Goal: Browse casually: Explore the website without a specific task or goal

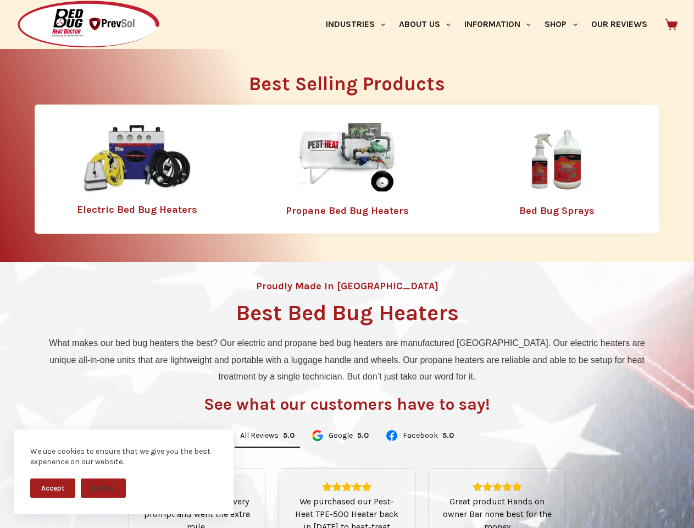
click at [347, 264] on div "Proudly Made in [GEOGRAPHIC_DATA] Best Bed Bug Heaters What makes our bed bug h…" at bounding box center [347, 471] width 694 height 418
click at [53, 487] on button "Accept" at bounding box center [52, 487] width 45 height 19
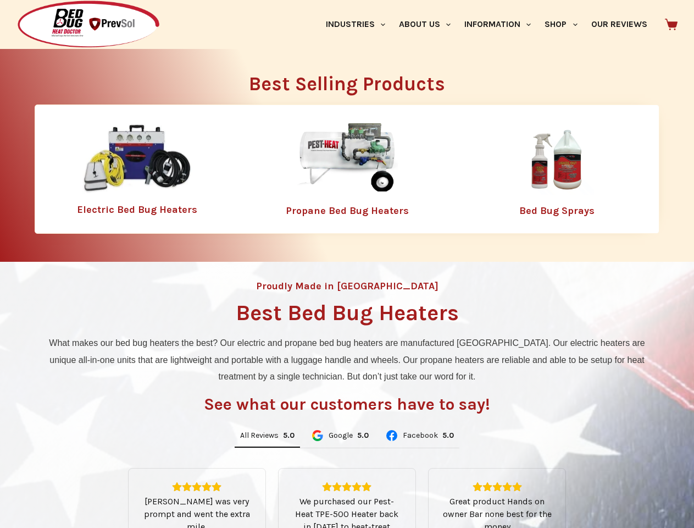
click at [103, 487] on button "Decline" at bounding box center [103, 495] width 45 height 19
click at [359, 24] on link "Industries" at bounding box center [355, 24] width 73 height 49
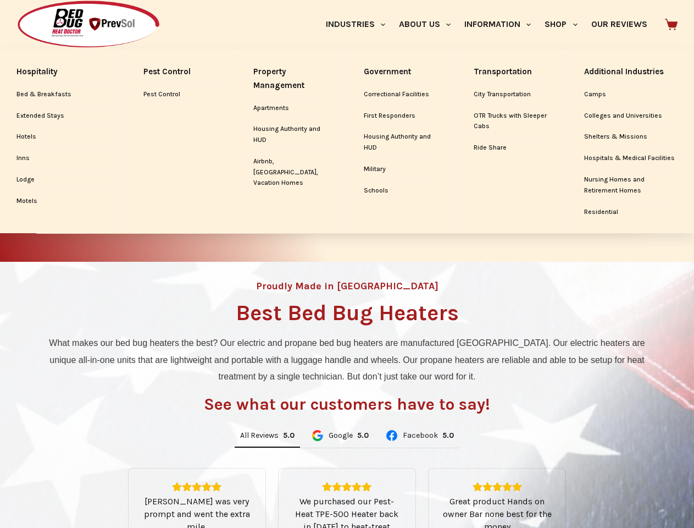
click at [429, 24] on link "About Us" at bounding box center [424, 24] width 65 height 49
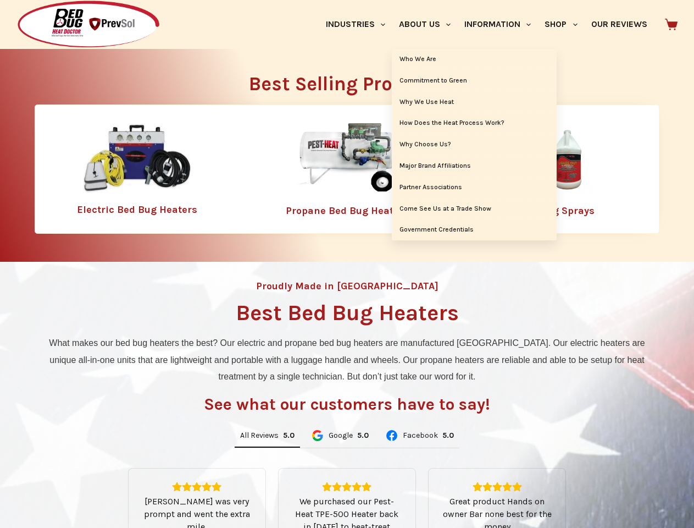
click at [502, 24] on link "Information" at bounding box center [498, 24] width 80 height 49
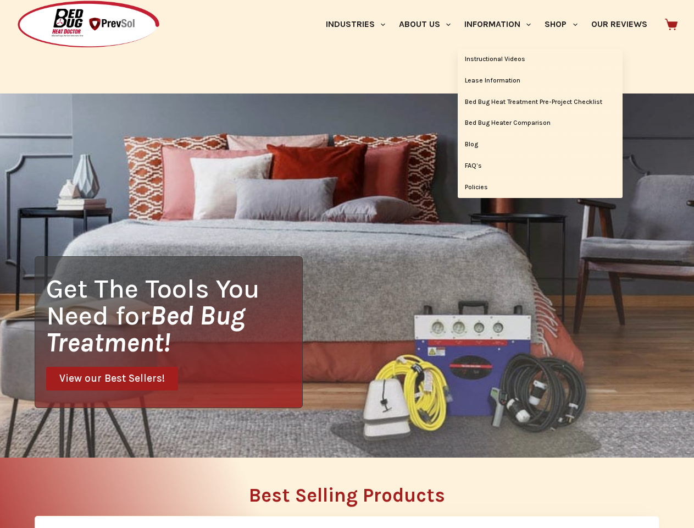
click at [565, 24] on link "Shop" at bounding box center [561, 24] width 46 height 49
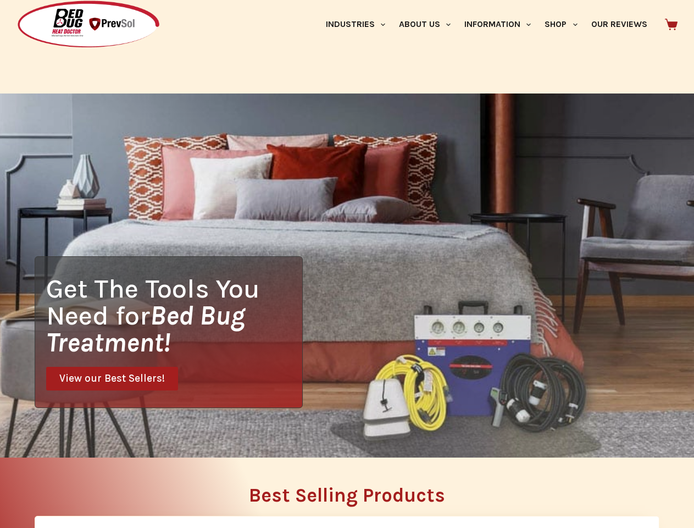
click at [267, 436] on div "Get The Tools You Need for Bed Bug Treatment! View our Best Sellers!" at bounding box center [347, 275] width 694 height 364
click at [340, 436] on div "Get The Tools You Need for Bed Bug Treatment! View our Best Sellers!" at bounding box center [347, 275] width 694 height 364
